Goal: Task Accomplishment & Management: Manage account settings

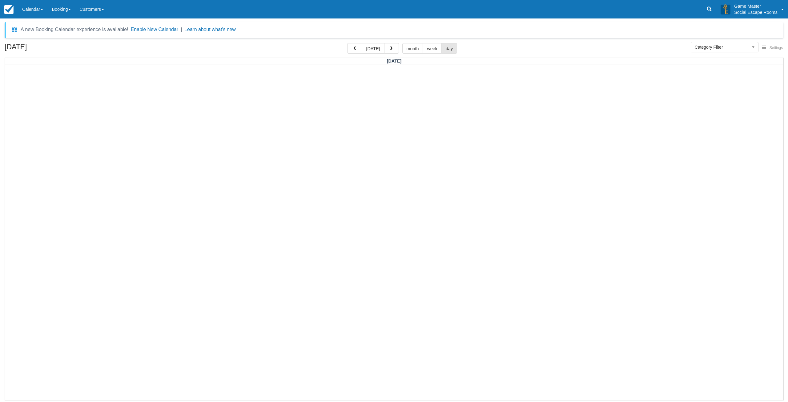
select select
click at [389, 49] on span "button" at bounding box center [391, 48] width 4 height 4
click at [390, 49] on span "button" at bounding box center [391, 48] width 4 height 4
click at [372, 47] on button "[DATE]" at bounding box center [373, 48] width 22 height 10
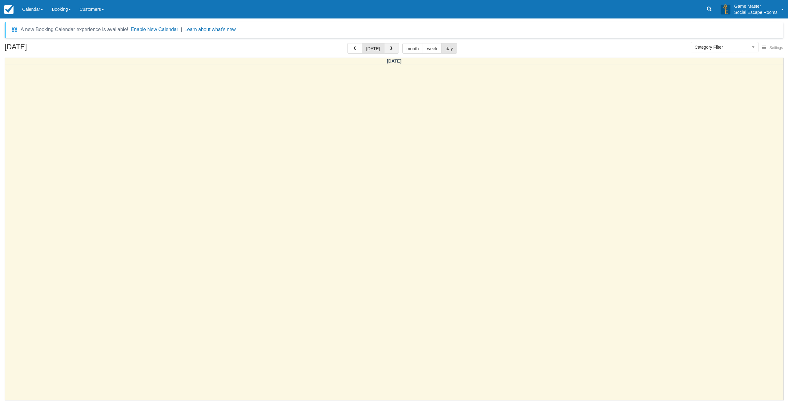
click at [389, 50] on span "button" at bounding box center [391, 48] width 4 height 4
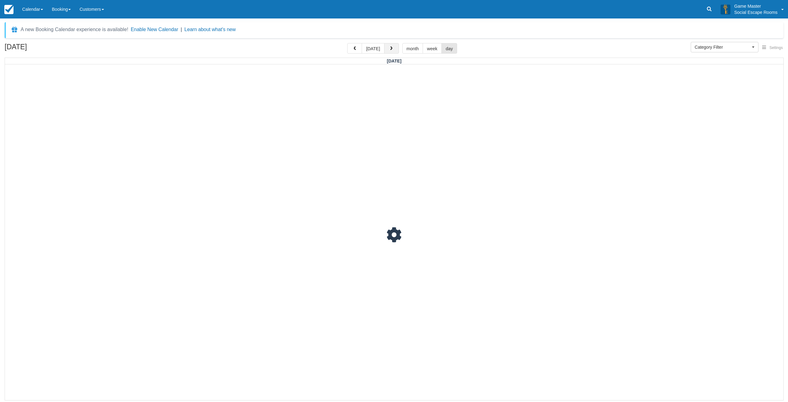
click at [390, 50] on span "button" at bounding box center [391, 48] width 4 height 4
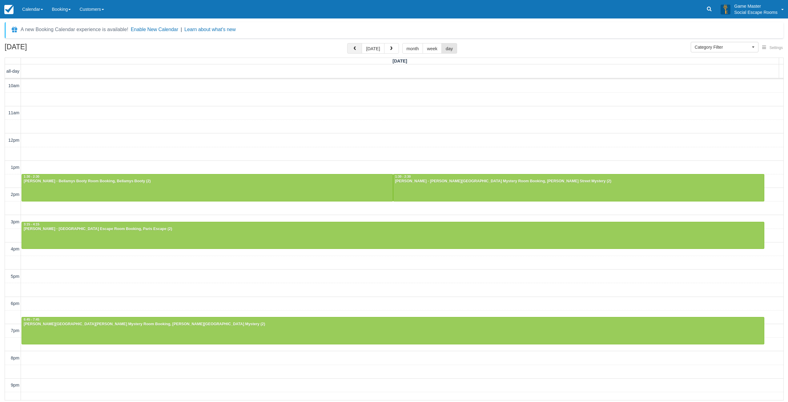
scroll to position [19, 0]
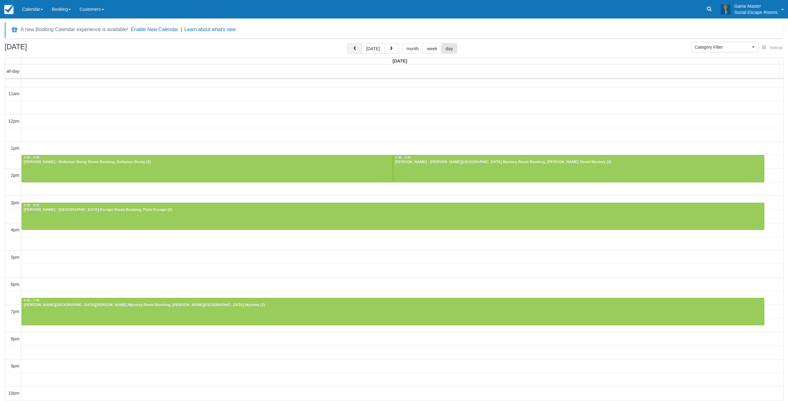
click at [362, 46] on button "button" at bounding box center [354, 48] width 15 height 10
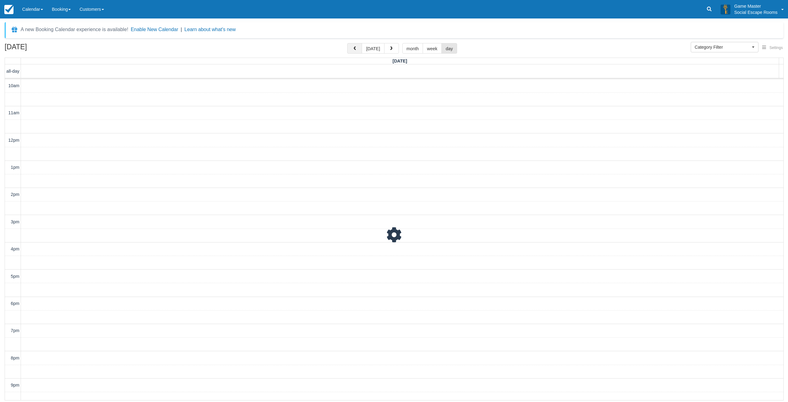
click at [362, 46] on button "button" at bounding box center [354, 48] width 15 height 10
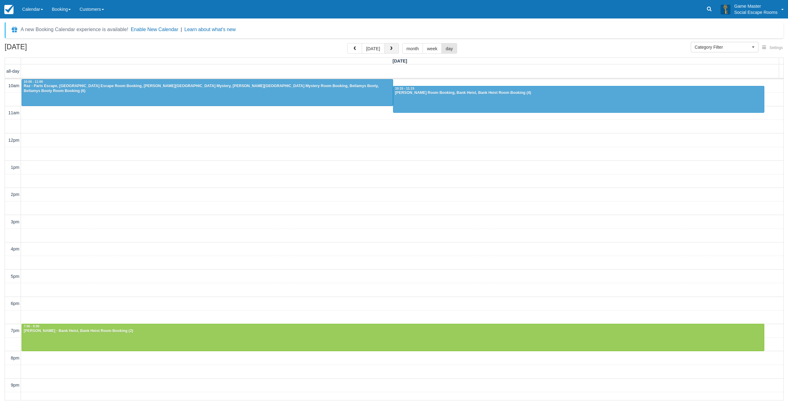
click at [390, 50] on span "button" at bounding box center [391, 48] width 4 height 4
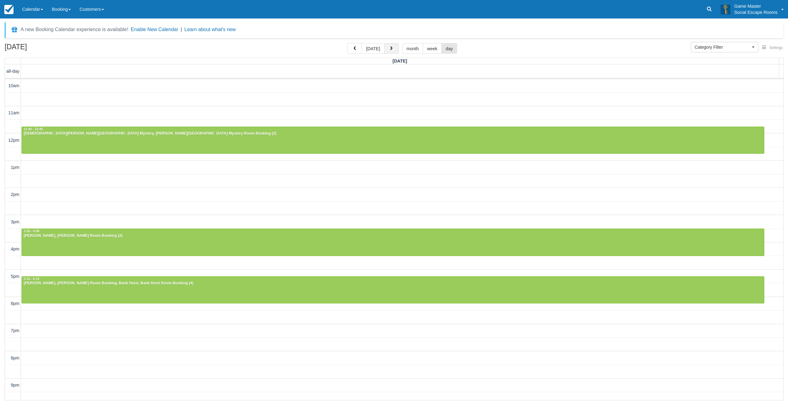
click at [392, 46] on button "button" at bounding box center [391, 48] width 15 height 10
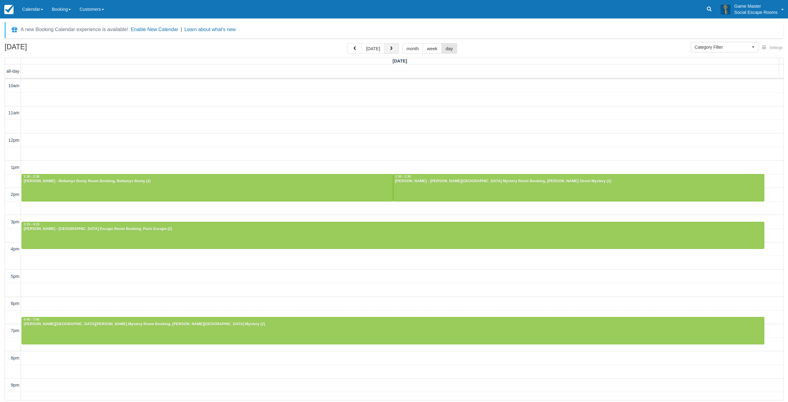
click at [390, 48] on span "button" at bounding box center [391, 48] width 4 height 4
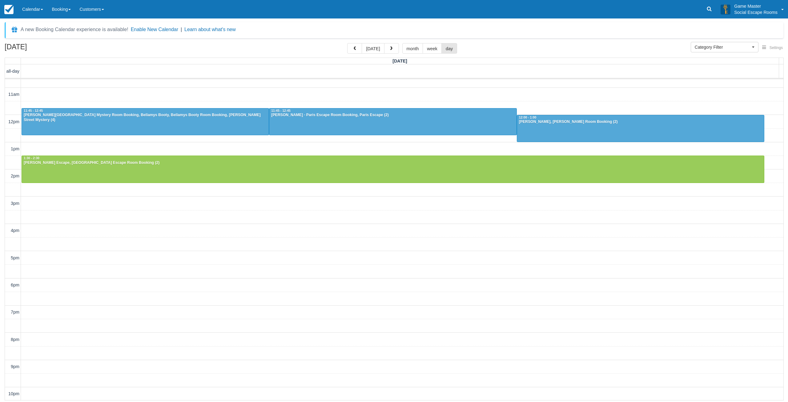
scroll to position [19, 0]
click at [392, 47] on button "button" at bounding box center [391, 48] width 15 height 10
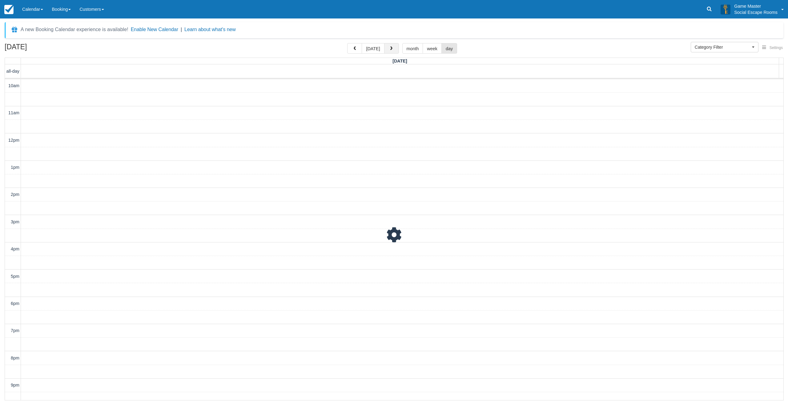
scroll to position [19, 0]
click at [391, 49] on span "button" at bounding box center [391, 48] width 4 height 4
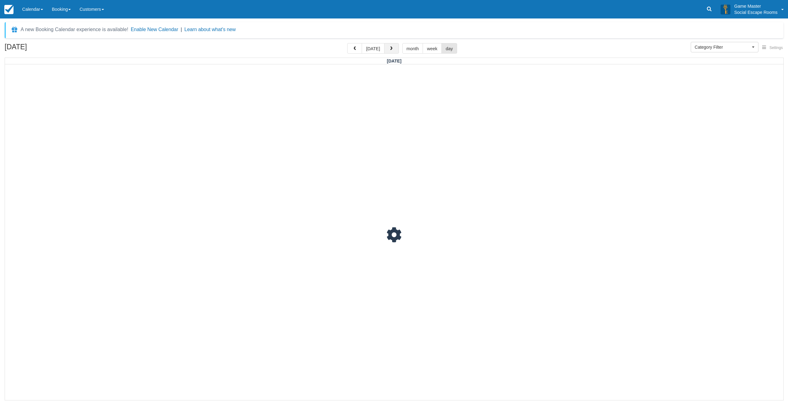
click at [391, 49] on span "button" at bounding box center [391, 48] width 4 height 4
click at [375, 50] on button "[DATE]" at bounding box center [373, 48] width 22 height 10
